Goal: Obtain resource: Obtain resource

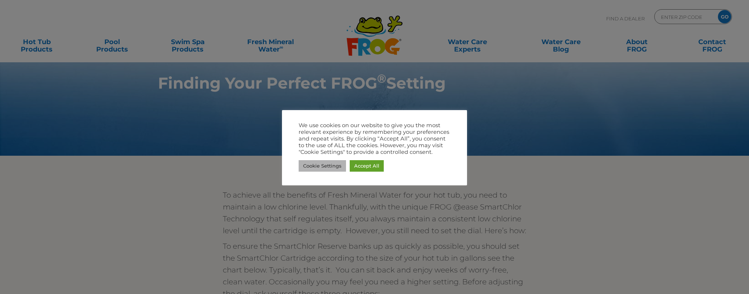
click at [315, 166] on link "Cookie Settings" at bounding box center [322, 165] width 47 height 11
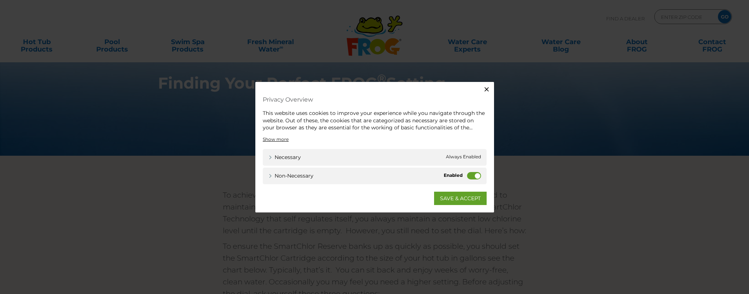
click at [467, 175] on label "Non-necessary" at bounding box center [474, 174] width 14 height 7
click at [0, 0] on input "Non-necessary" at bounding box center [0, 0] width 0 height 0
click at [449, 196] on link "SAVE & ACCEPT" at bounding box center [460, 197] width 53 height 13
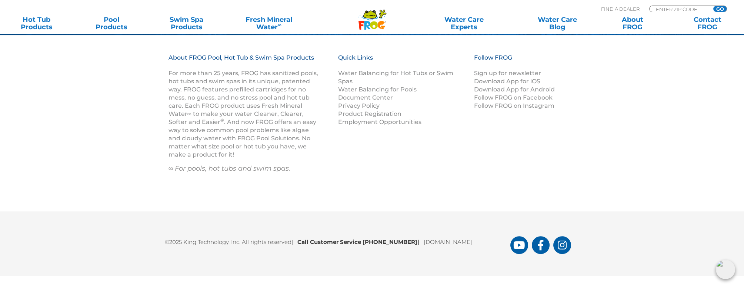
scroll to position [1120, 0]
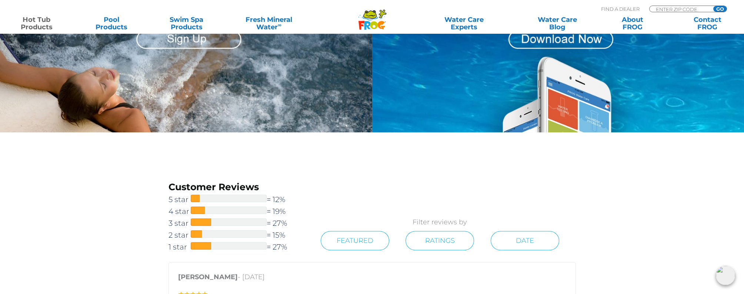
scroll to position [1088, 0]
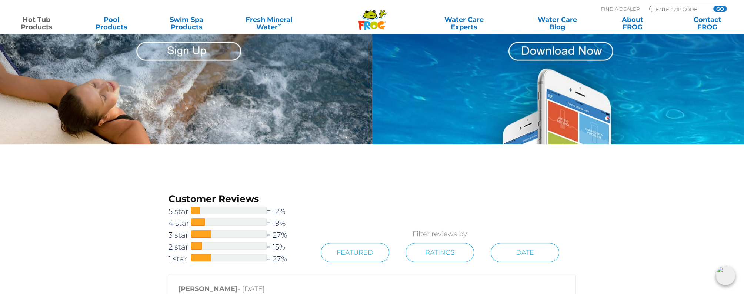
scroll to position [1125, 0]
